Goal: Task Accomplishment & Management: Use online tool/utility

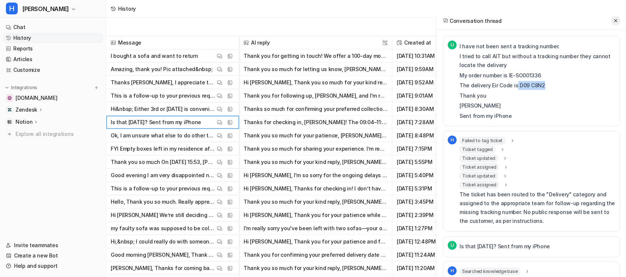
click at [617, 23] on icon at bounding box center [615, 20] width 5 height 5
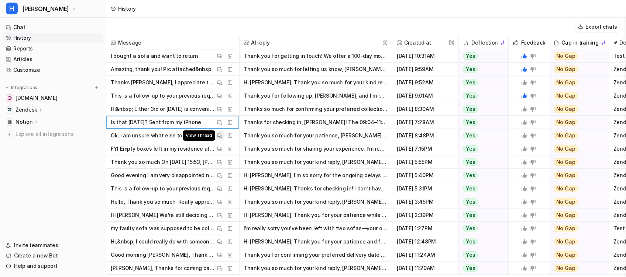
click at [219, 136] on img at bounding box center [219, 136] width 5 height 6
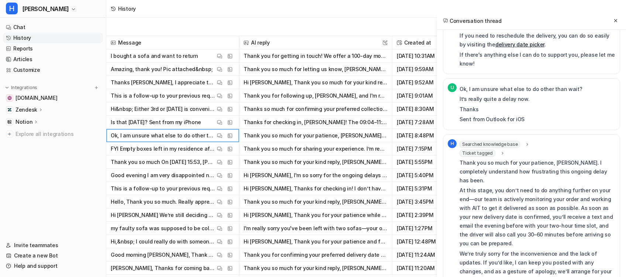
scroll to position [531, 0]
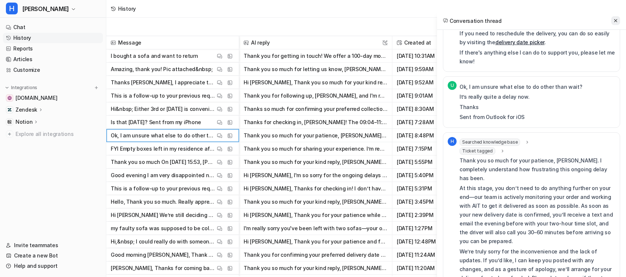
click at [614, 21] on icon at bounding box center [615, 20] width 5 height 5
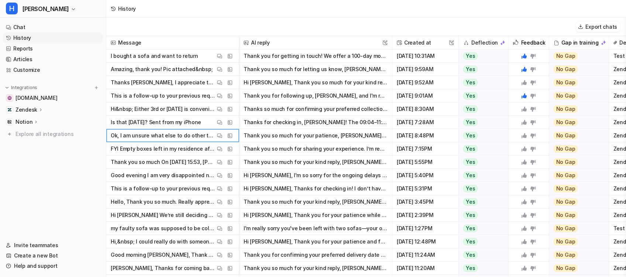
click at [521, 135] on icon at bounding box center [524, 136] width 6 height 6
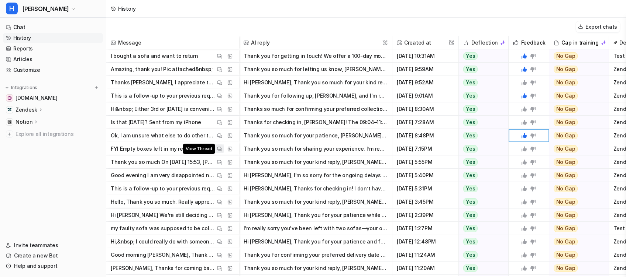
click at [218, 148] on img at bounding box center [219, 149] width 5 height 6
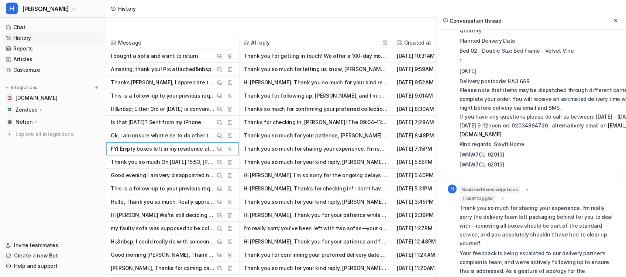
scroll to position [777, 0]
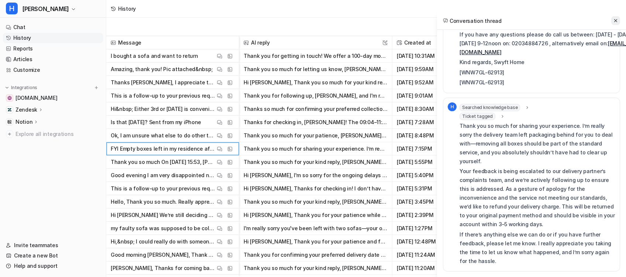
click at [613, 23] on button at bounding box center [615, 20] width 9 height 9
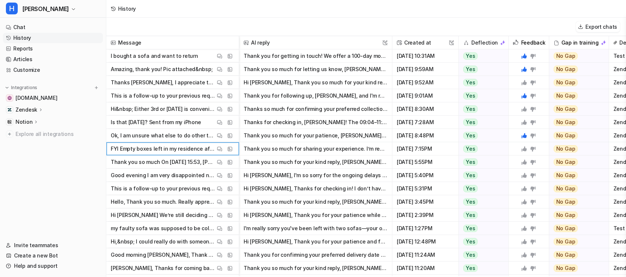
click at [525, 148] on icon at bounding box center [523, 148] width 5 height 5
click at [217, 162] on img at bounding box center [219, 163] width 5 height 6
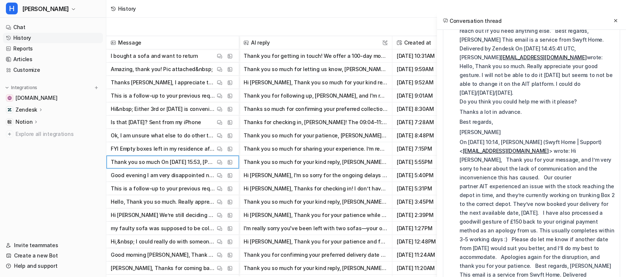
scroll to position [843, 0]
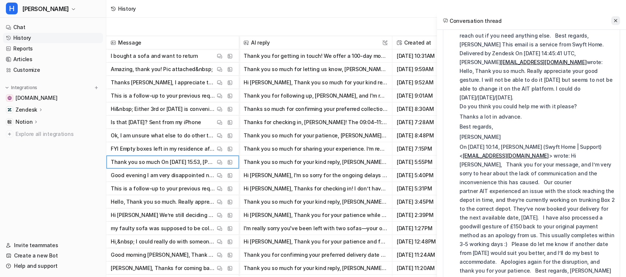
click at [615, 21] on icon at bounding box center [615, 20] width 5 height 5
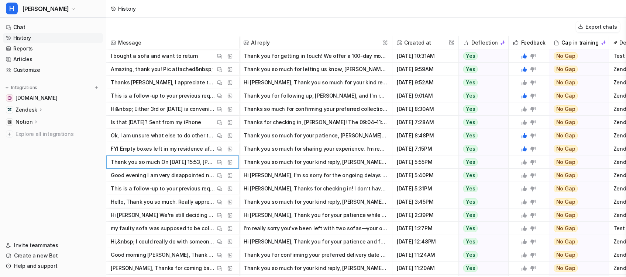
click at [525, 162] on icon at bounding box center [523, 162] width 5 height 5
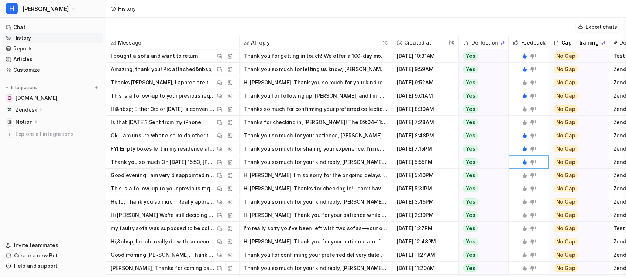
click at [489, 28] on div "Export chats" at bounding box center [366, 27] width 520 height 18
